Goal: Task Accomplishment & Management: Manage account settings

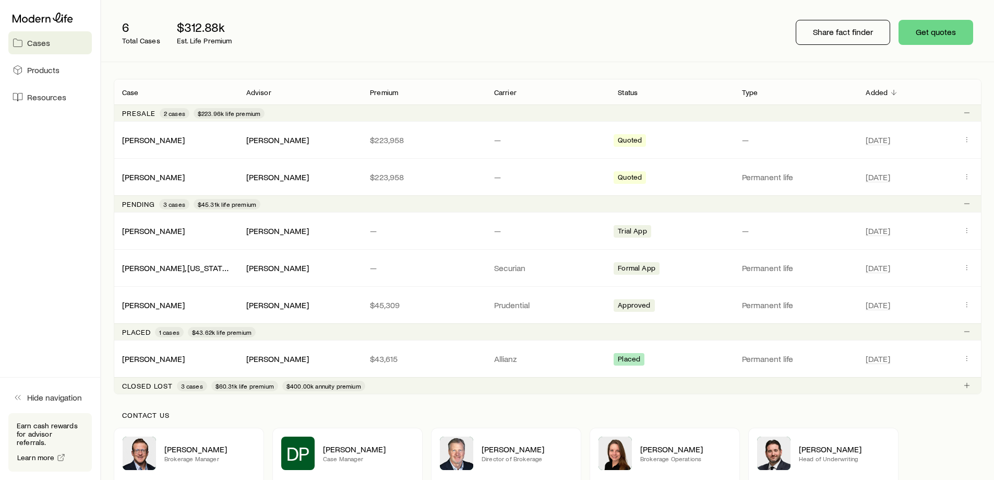
scroll to position [111, 0]
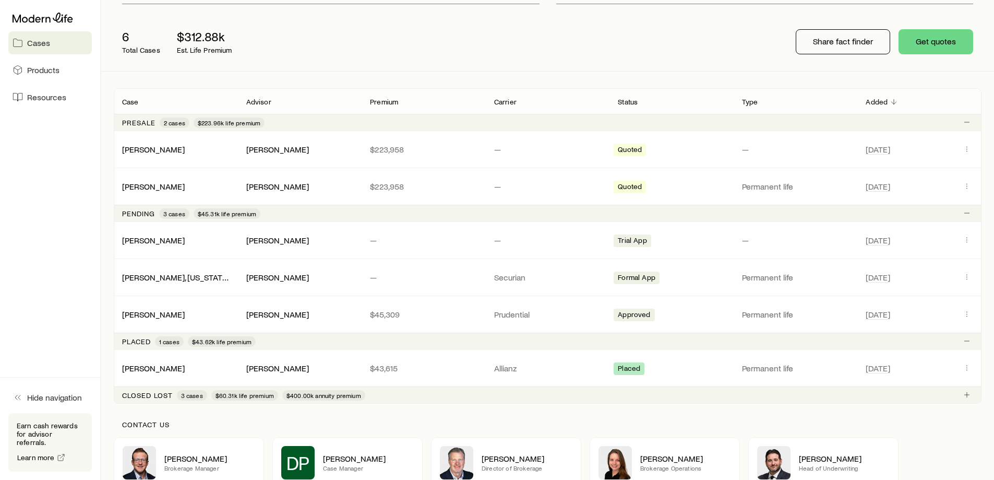
click at [39, 40] on span "Cases" at bounding box center [38, 43] width 23 height 10
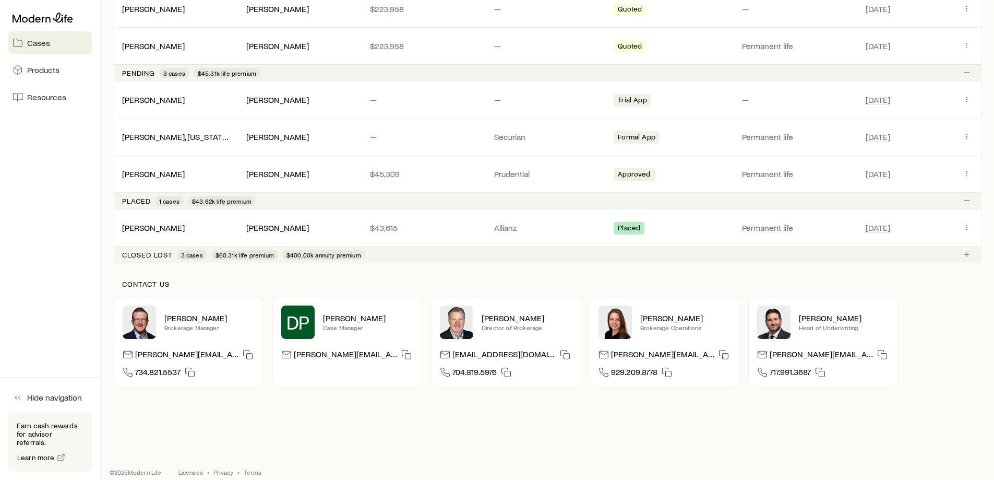
scroll to position [262, 0]
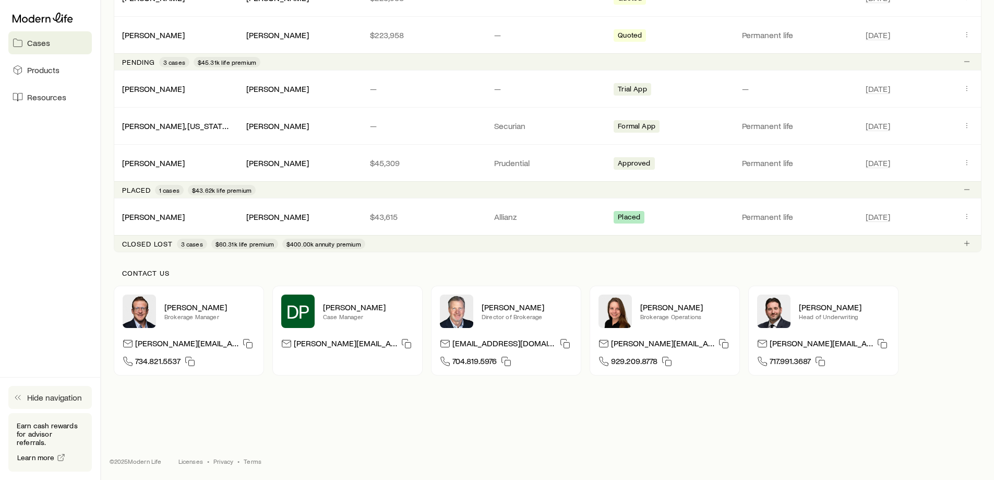
click at [16, 399] on polyline "button" at bounding box center [16, 397] width 2 height 4
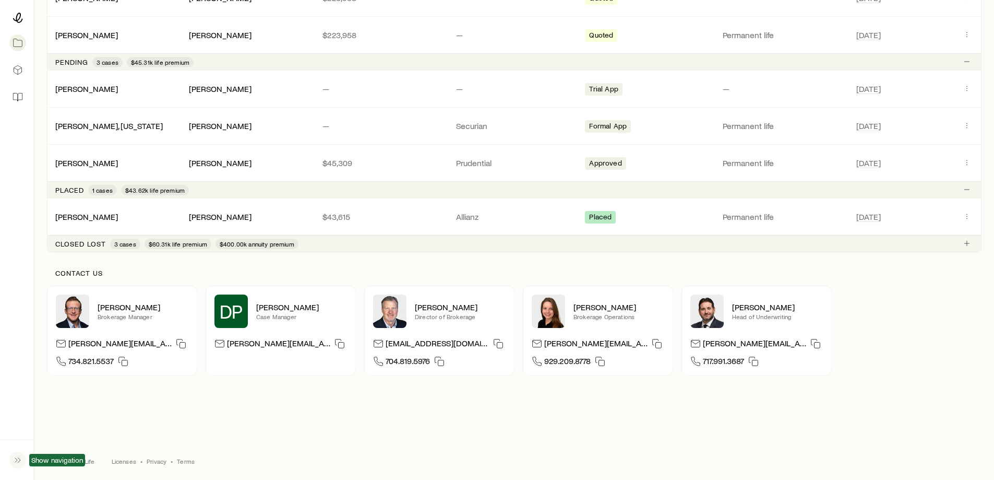
click at [16, 464] on icon "button" at bounding box center [18, 459] width 10 height 10
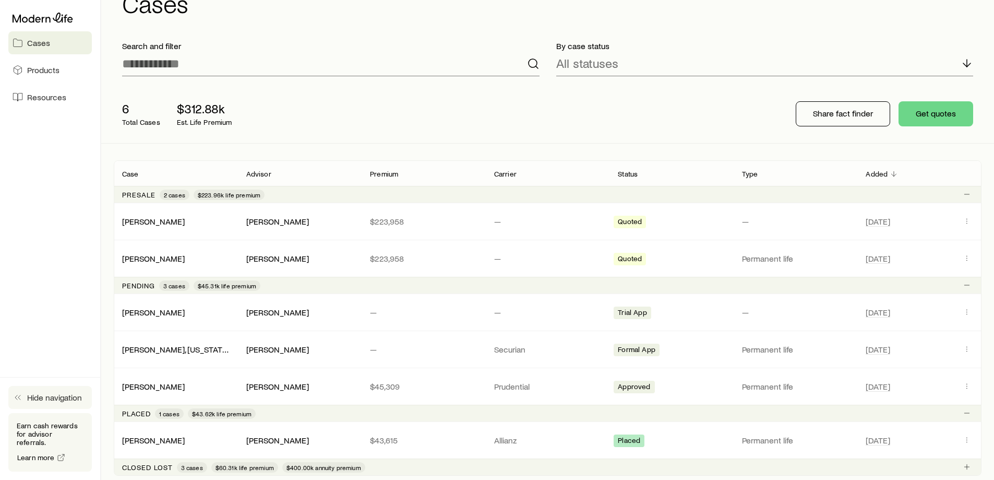
scroll to position [0, 0]
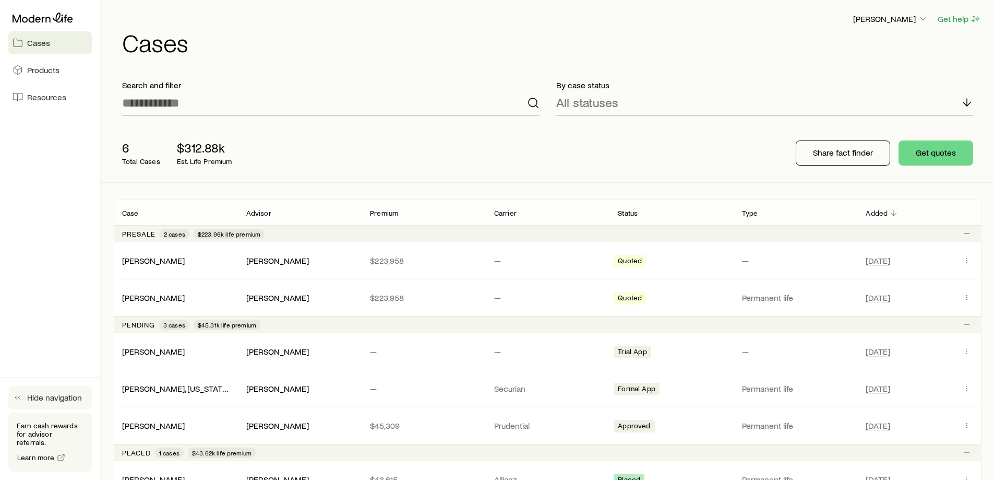
click at [243, 266] on div "[PERSON_NAME] $223,958 — Quoted — [DATE]" at bounding box center [548, 260] width 868 height 37
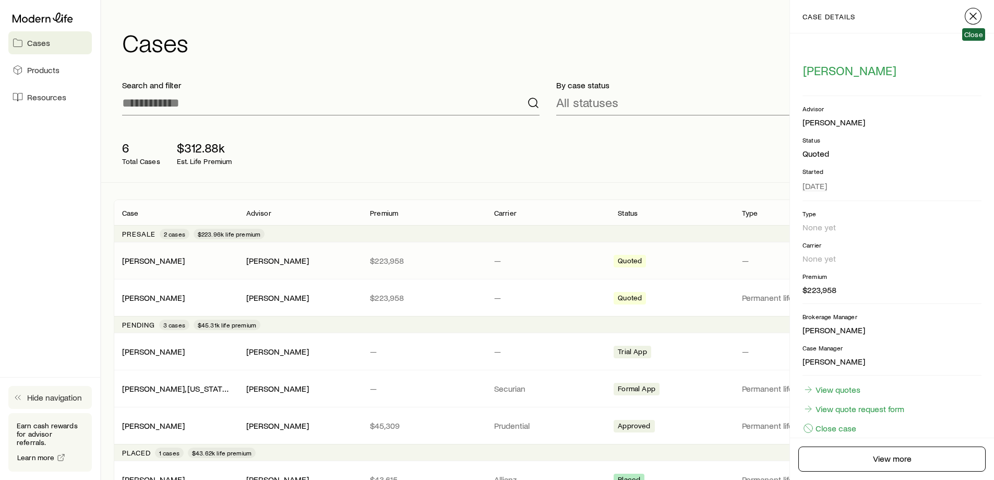
click at [975, 21] on icon "button" at bounding box center [973, 16] width 13 height 13
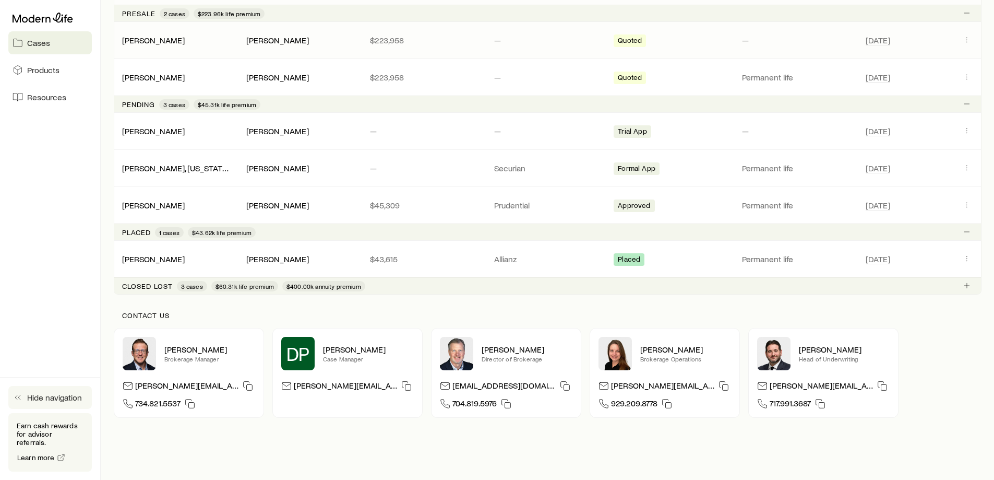
scroll to position [262, 0]
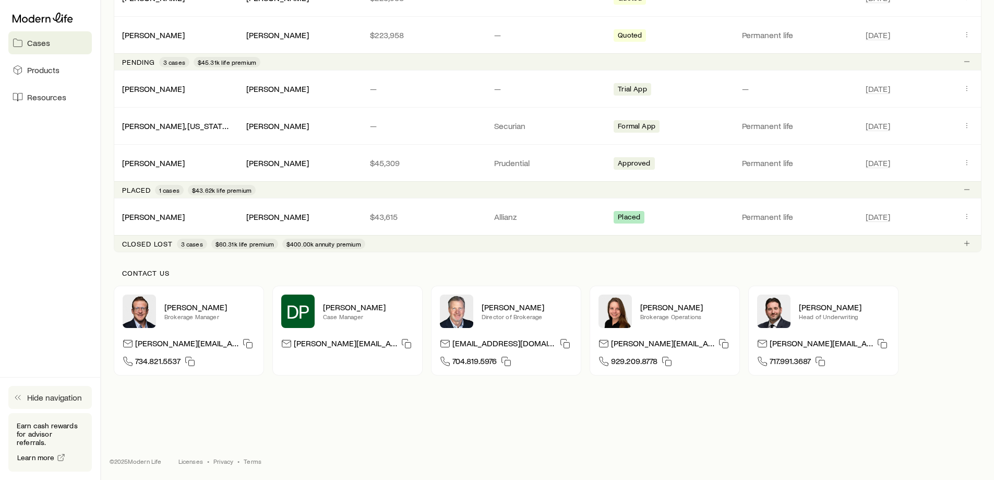
click at [38, 46] on span "Cases" at bounding box center [38, 43] width 23 height 10
click at [133, 89] on link "[PERSON_NAME]" at bounding box center [154, 88] width 63 height 10
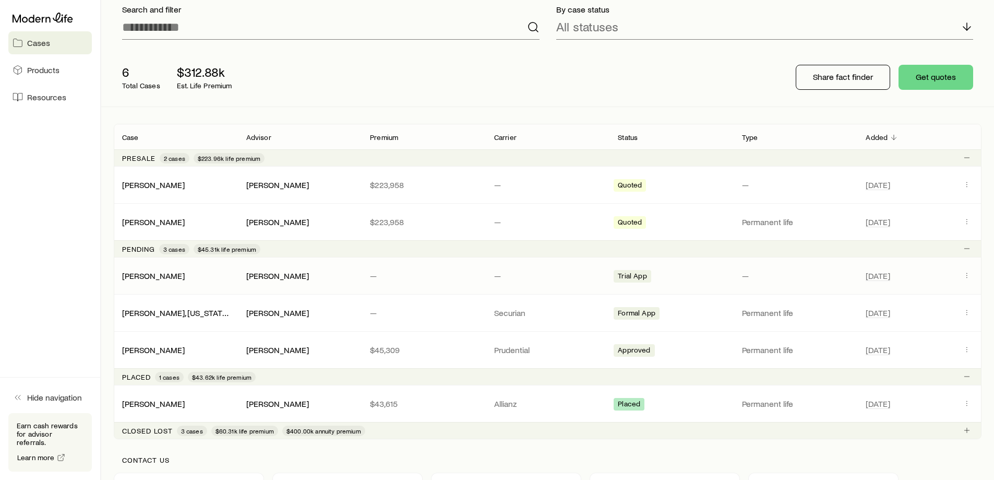
scroll to position [85, 0]
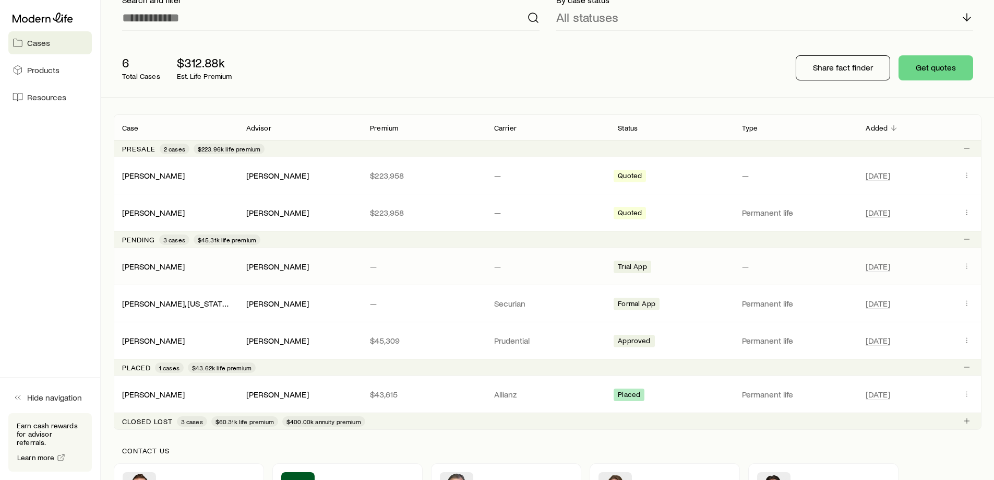
click at [639, 265] on span "Trial App" at bounding box center [632, 267] width 29 height 11
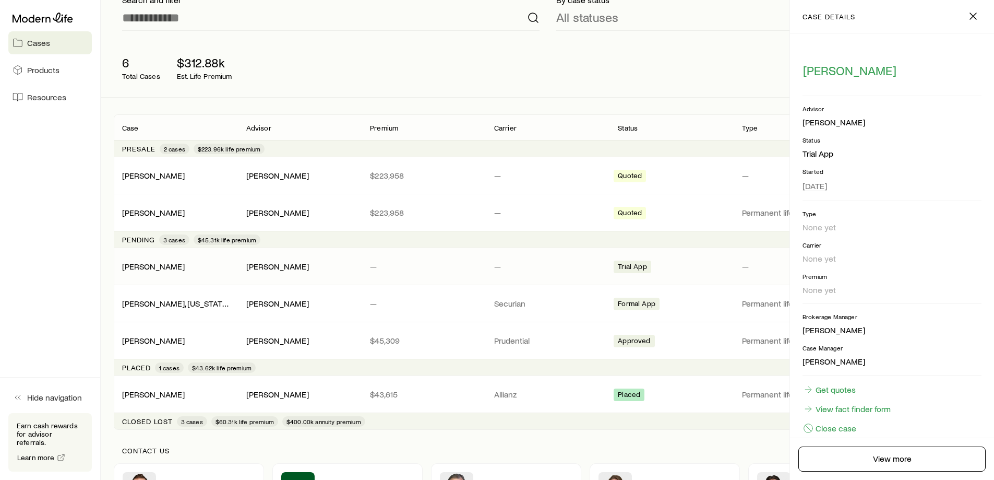
scroll to position [17, 0]
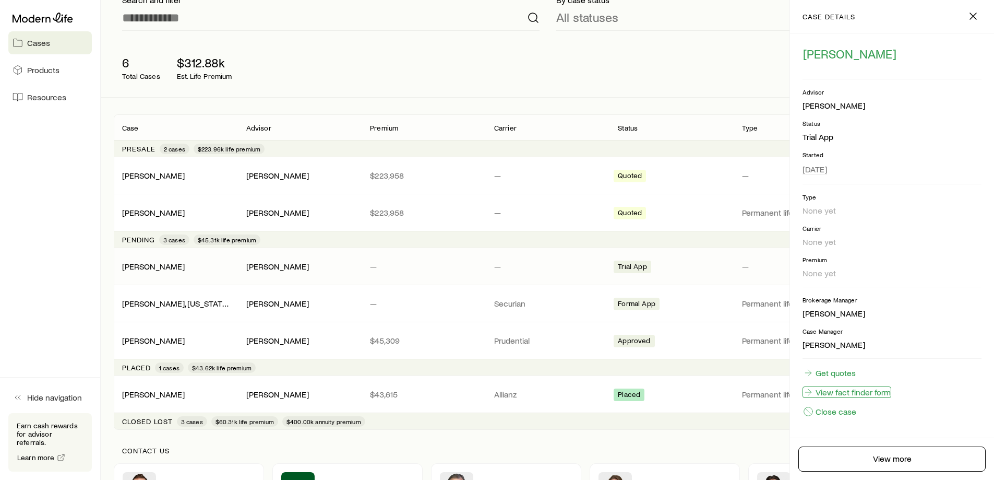
click at [862, 396] on link "View fact finder form" at bounding box center [847, 391] width 89 height 11
